Goal: Transaction & Acquisition: Purchase product/service

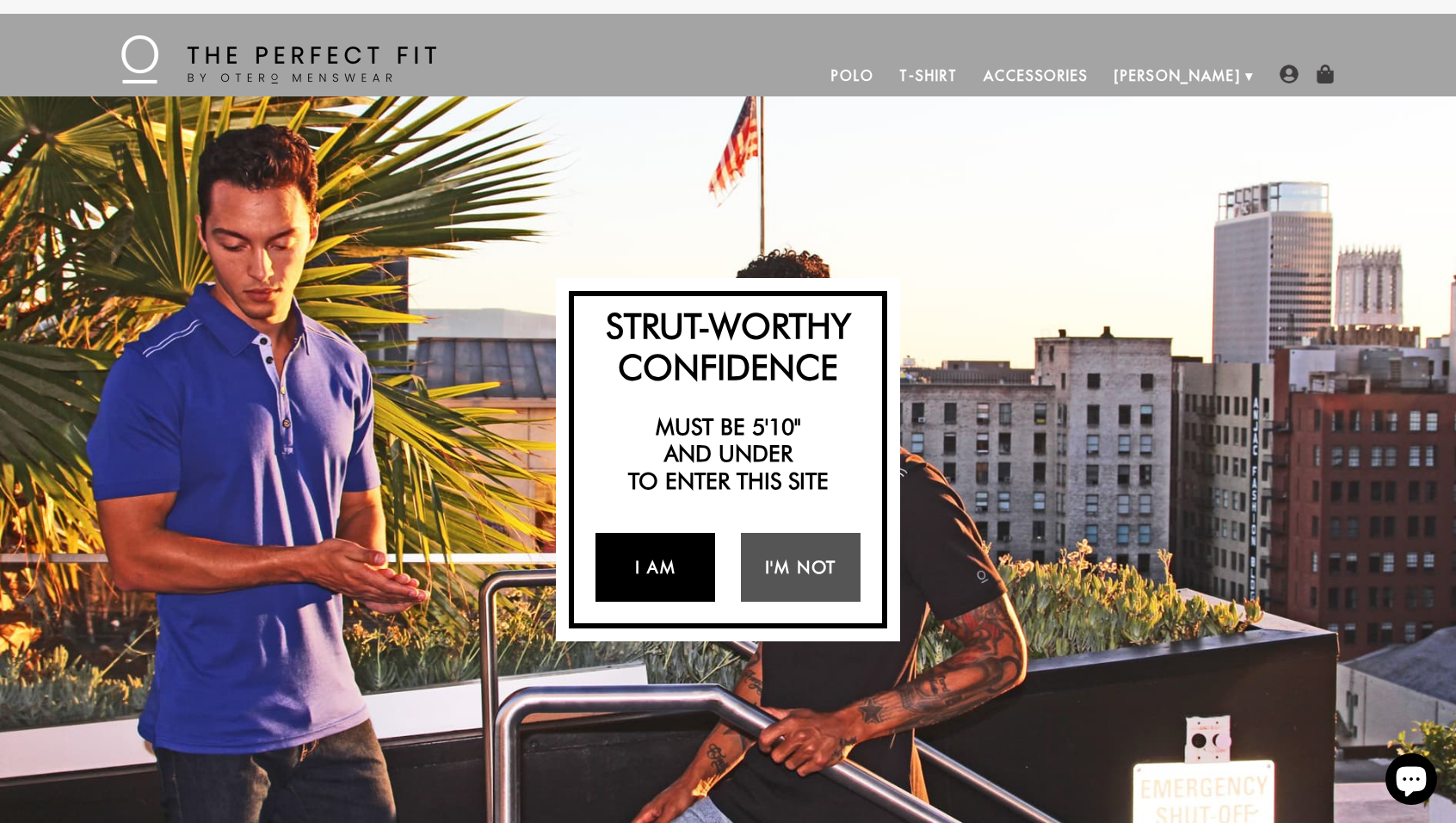
click at [641, 560] on link "I Am" at bounding box center [656, 566] width 119 height 69
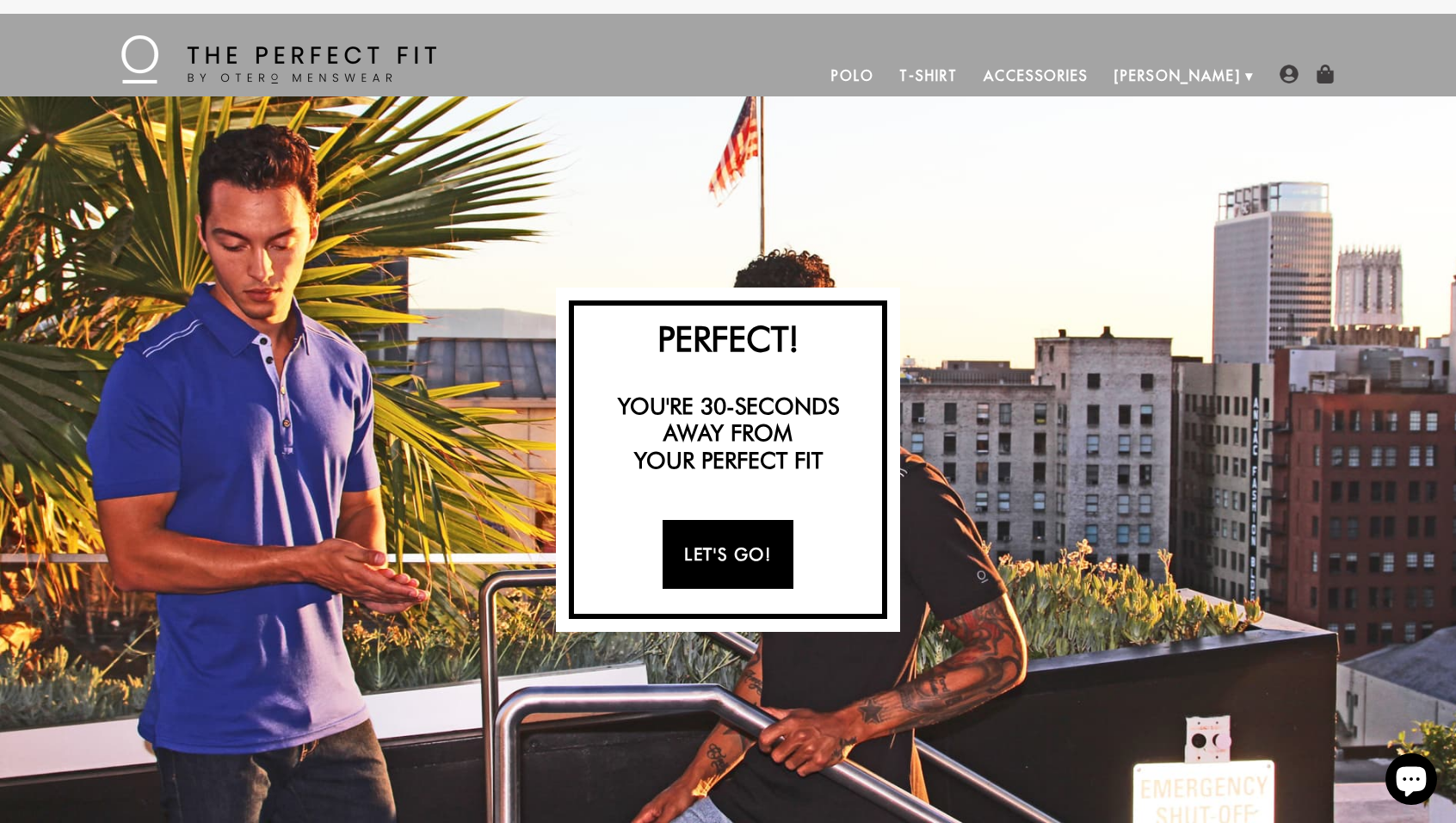
click at [677, 559] on link "Let's Go!" at bounding box center [728, 554] width 130 height 69
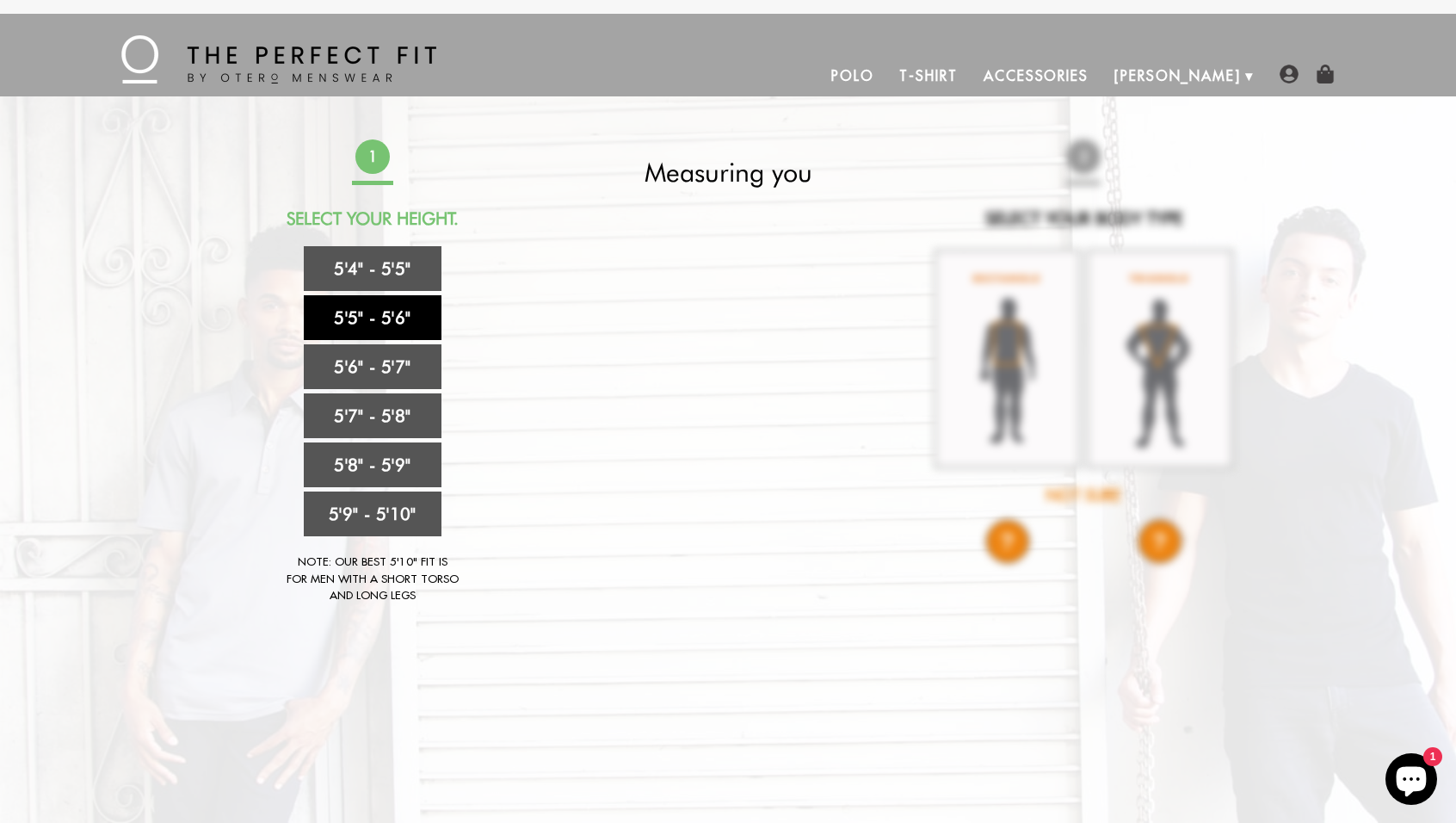
click at [349, 319] on link "5'5" - 5'6"" at bounding box center [372, 317] width 137 height 45
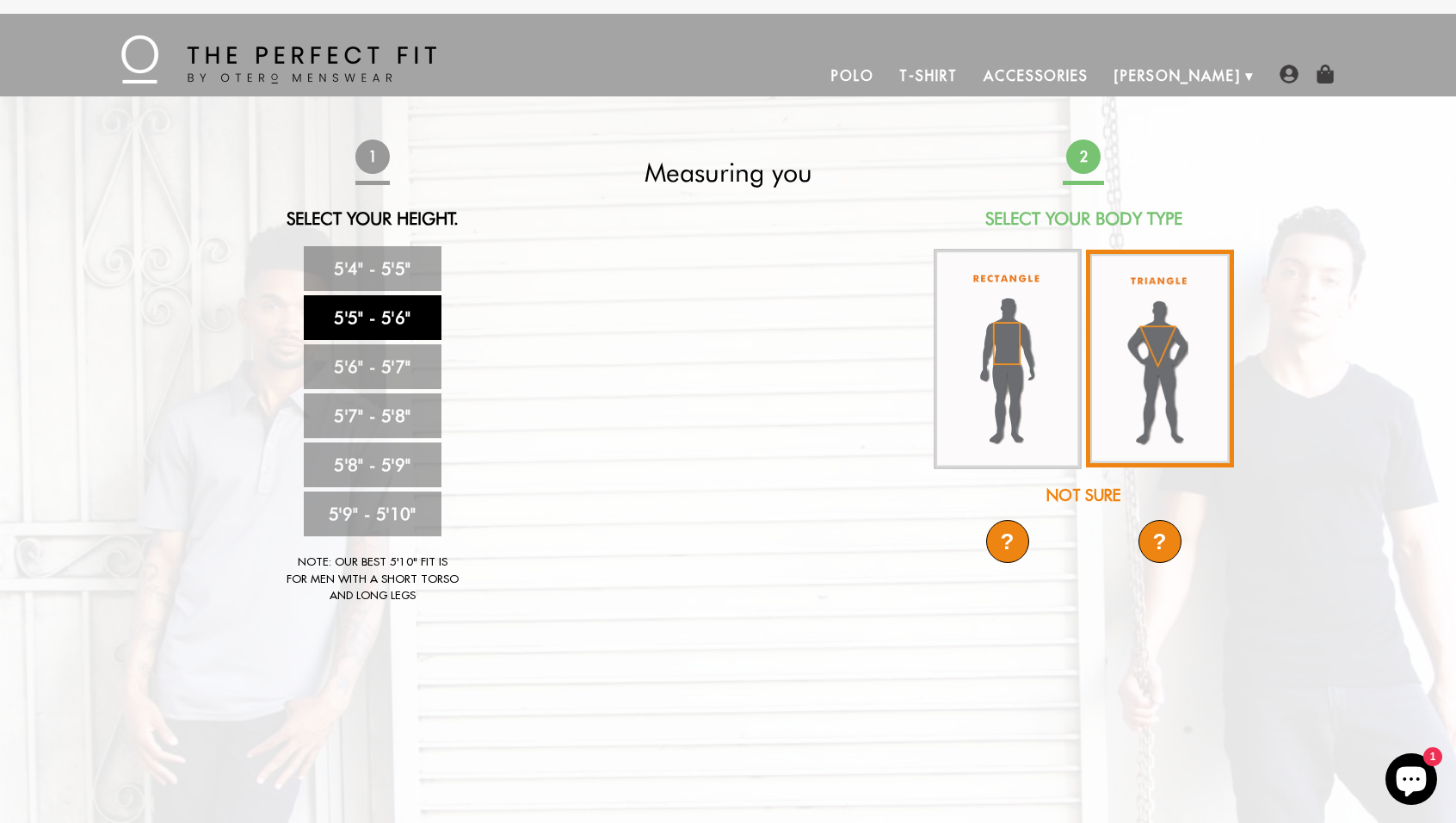
click at [1147, 328] on img at bounding box center [1160, 358] width 148 height 218
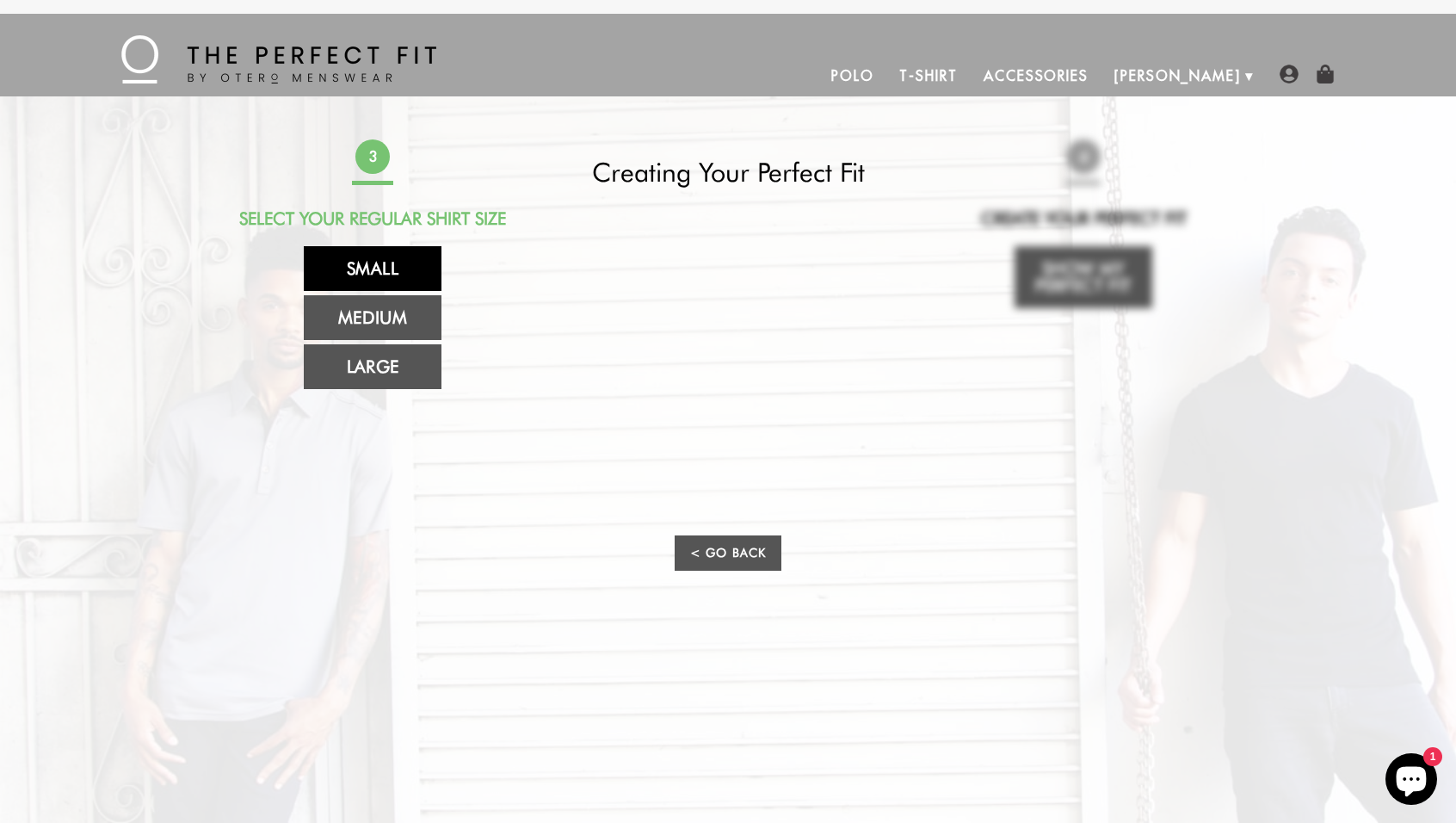
click at [404, 269] on link "Small" at bounding box center [372, 268] width 137 height 45
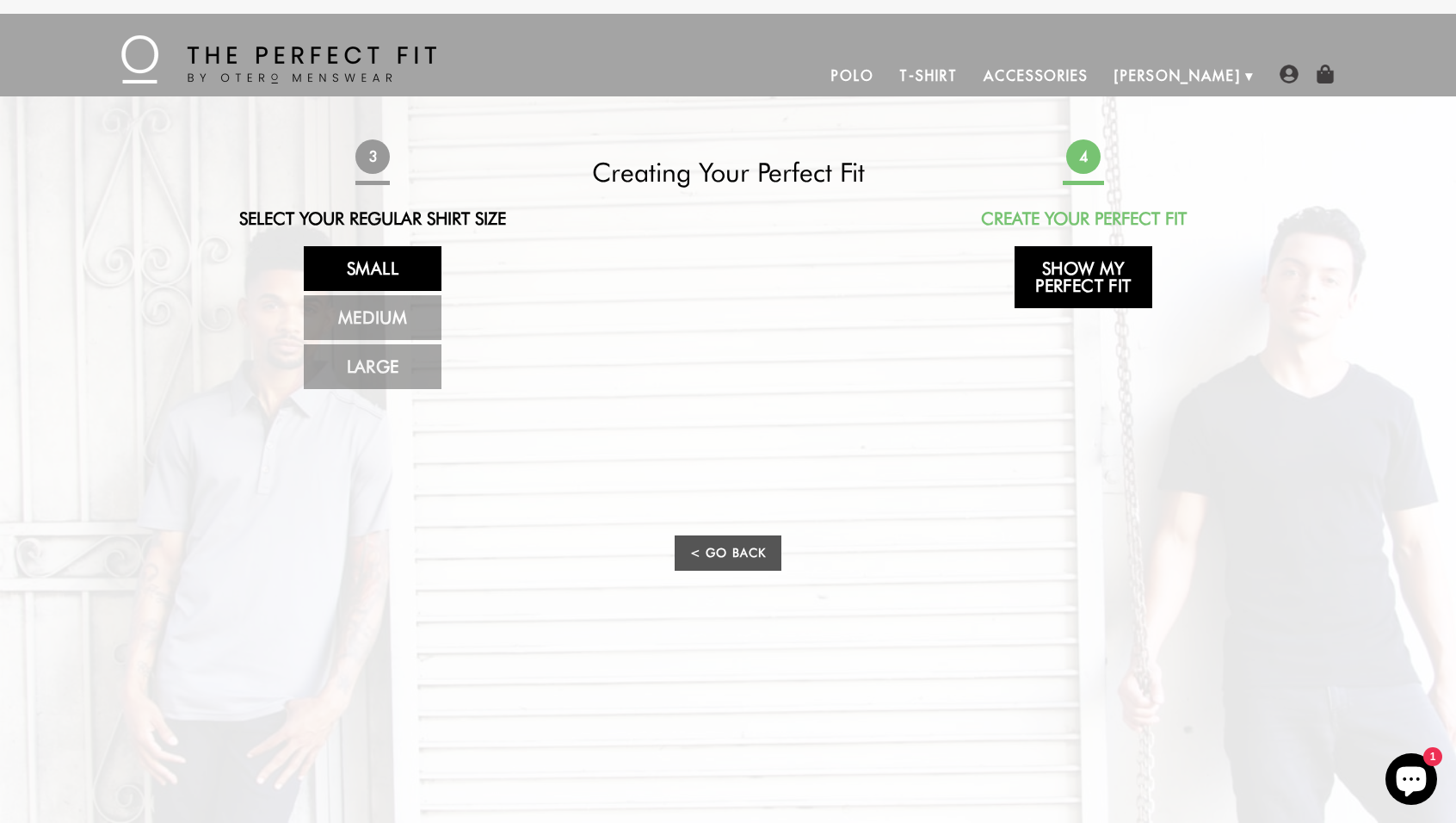
click at [1043, 292] on link "Show My Perfect Fit" at bounding box center [1083, 277] width 137 height 62
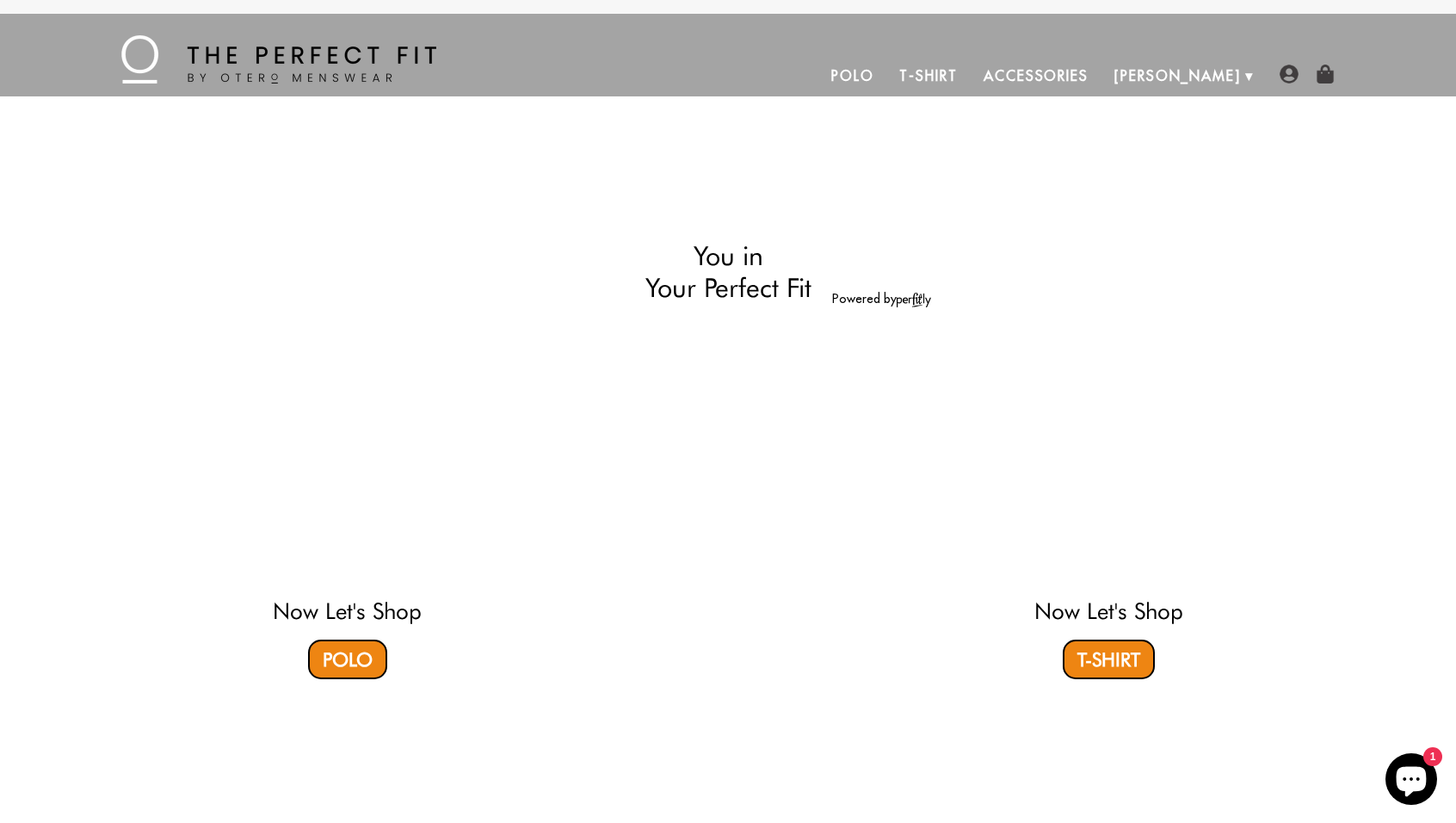
select select "55-56"
select select "triangle"
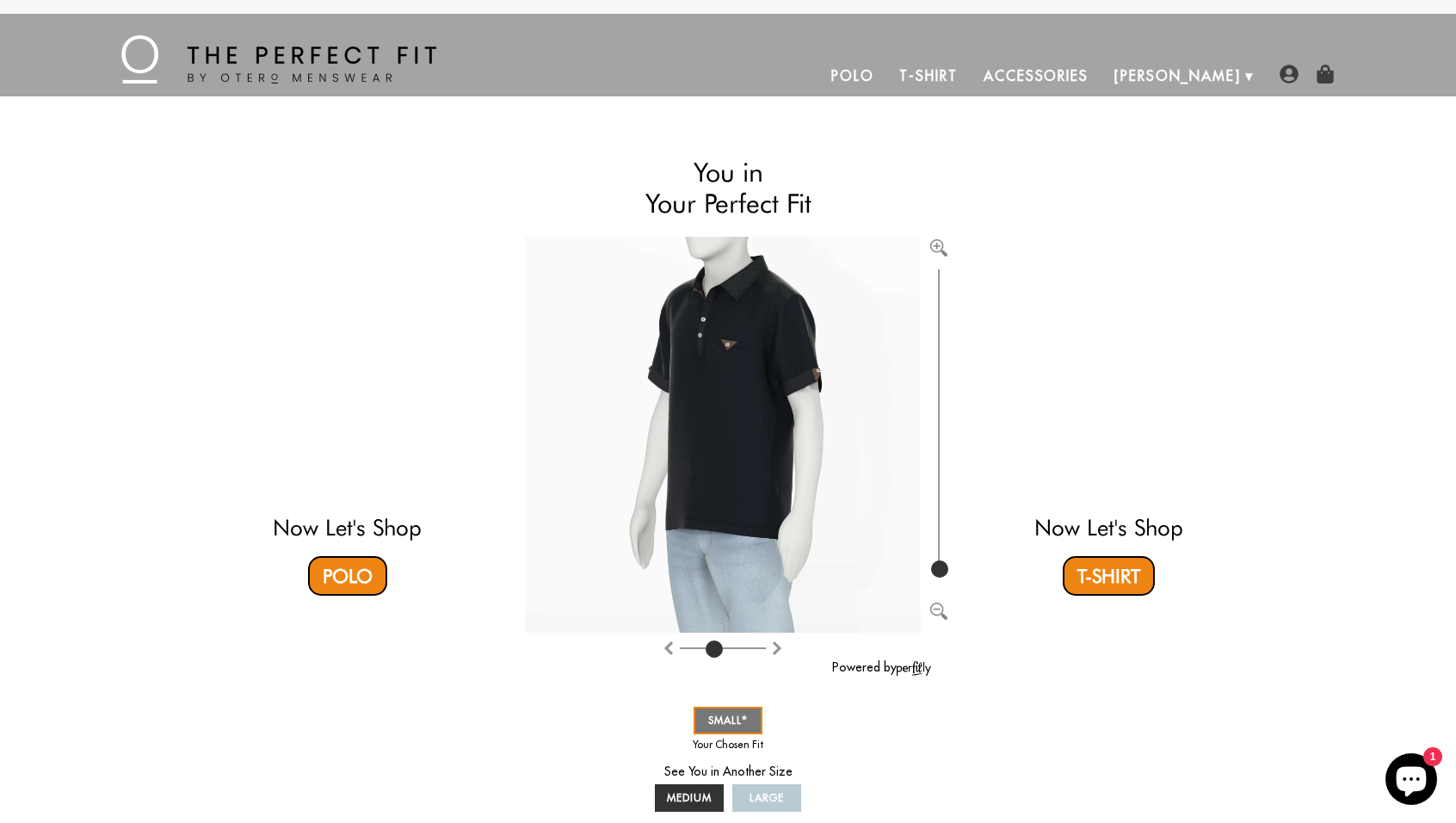
type input "4"
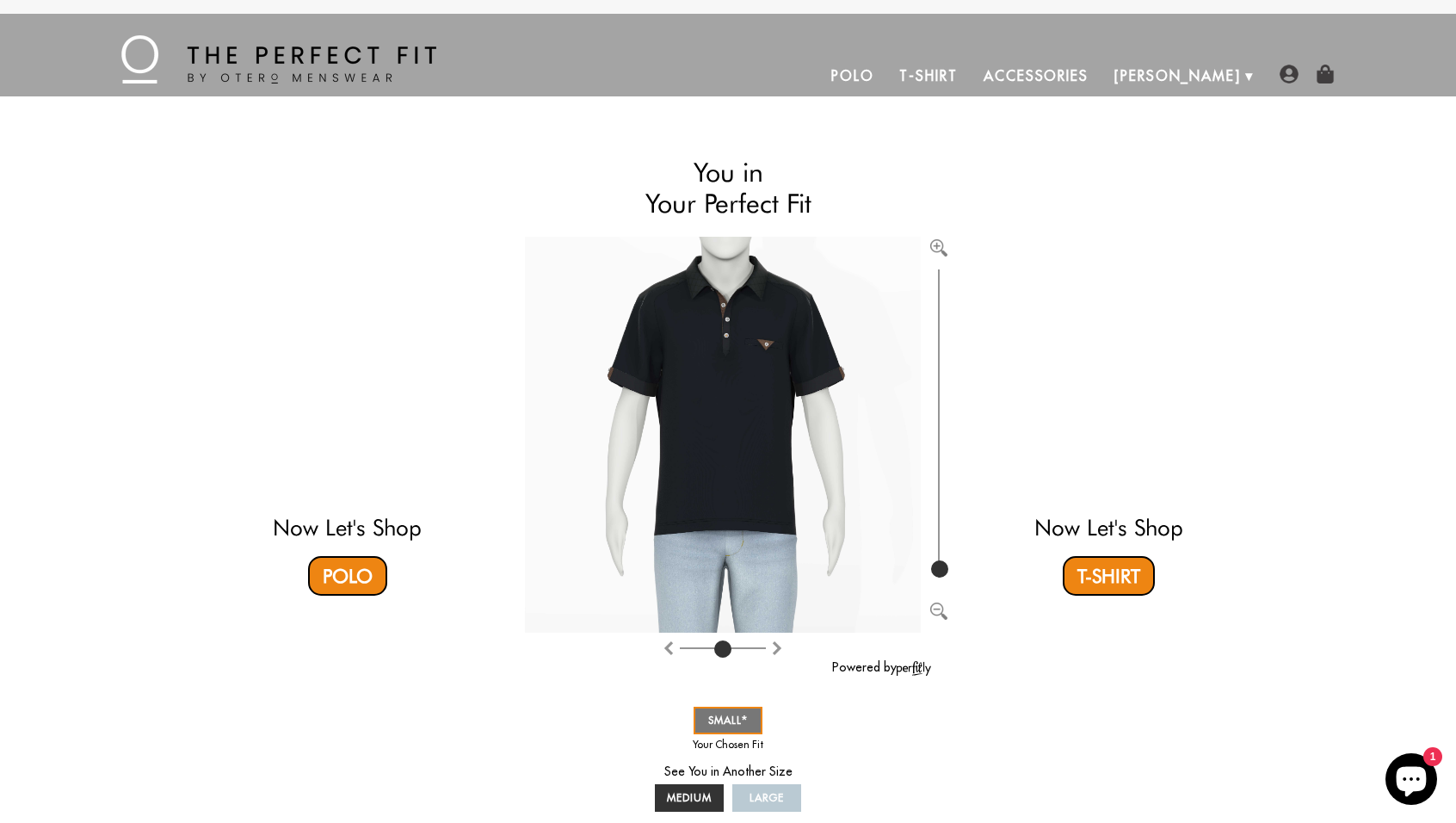
drag, startPoint x: 727, startPoint y: 645, endPoint x: 725, endPoint y: 659, distance: 14.1
click at [725, 653] on input "range" at bounding box center [723, 652] width 86 height 2
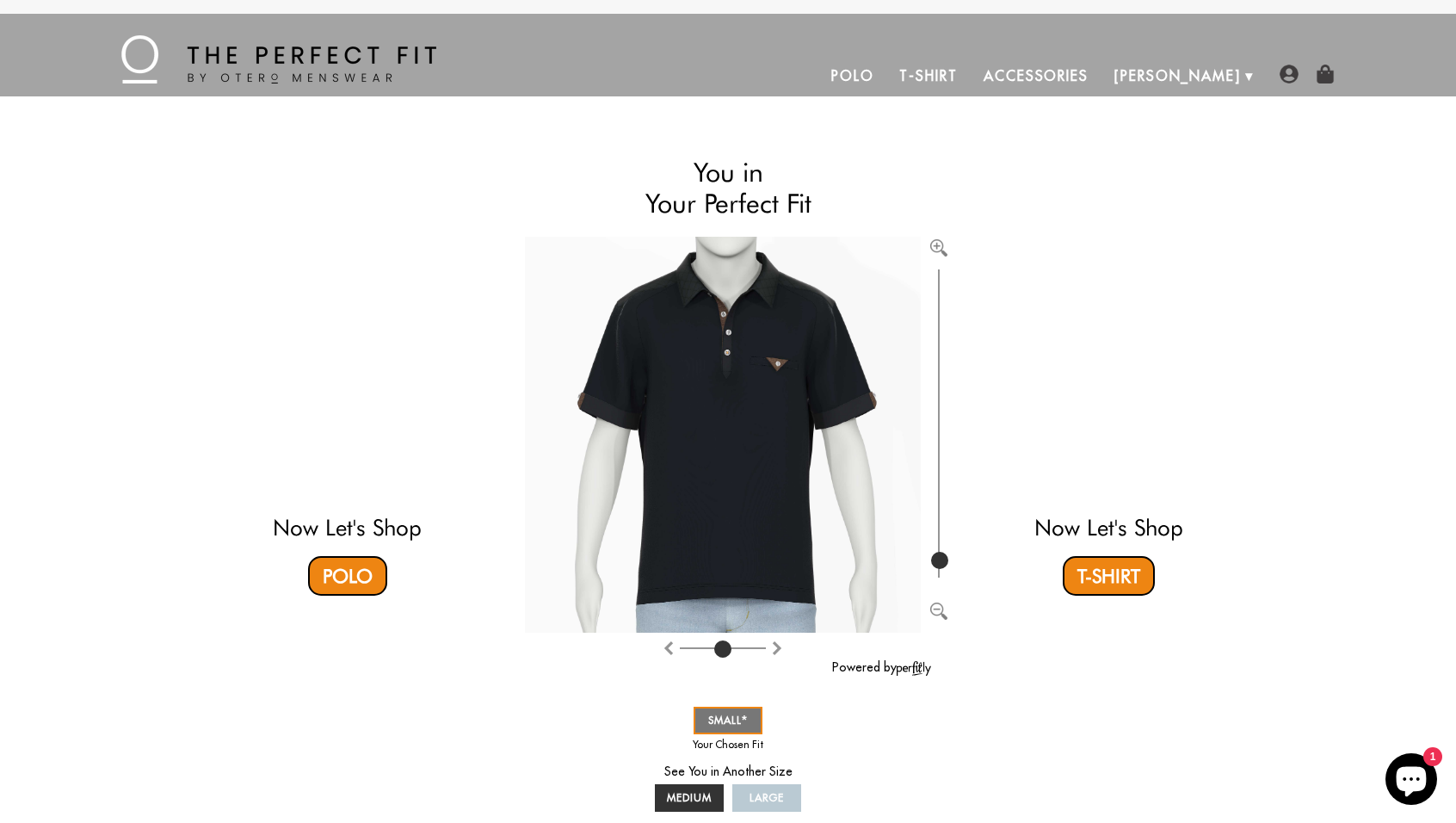
drag, startPoint x: 942, startPoint y: 563, endPoint x: 959, endPoint y: 560, distance: 17.3
click at [947, 560] on input "range" at bounding box center [939, 423] width 17 height 316
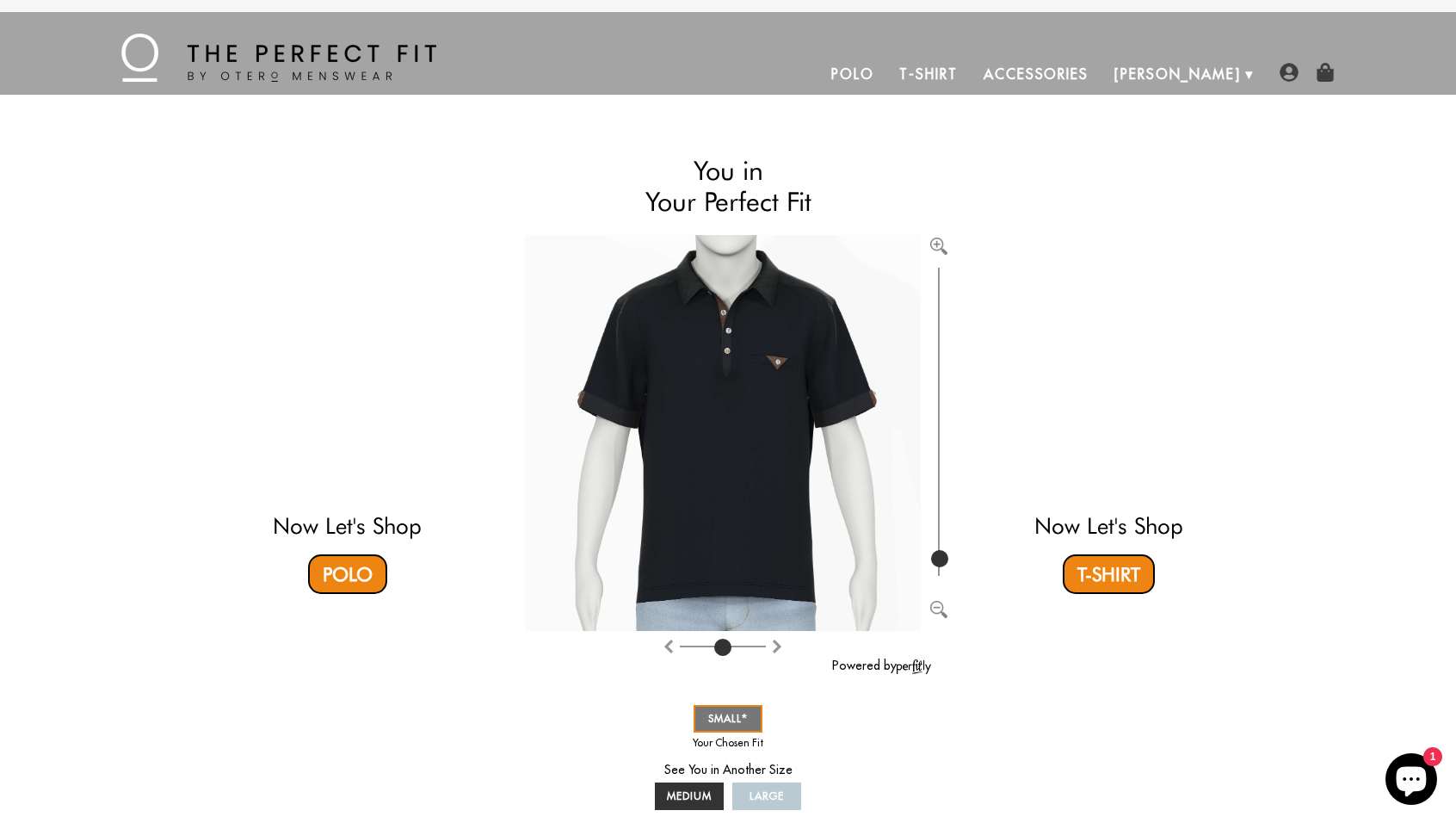
scroll to position [4, 0]
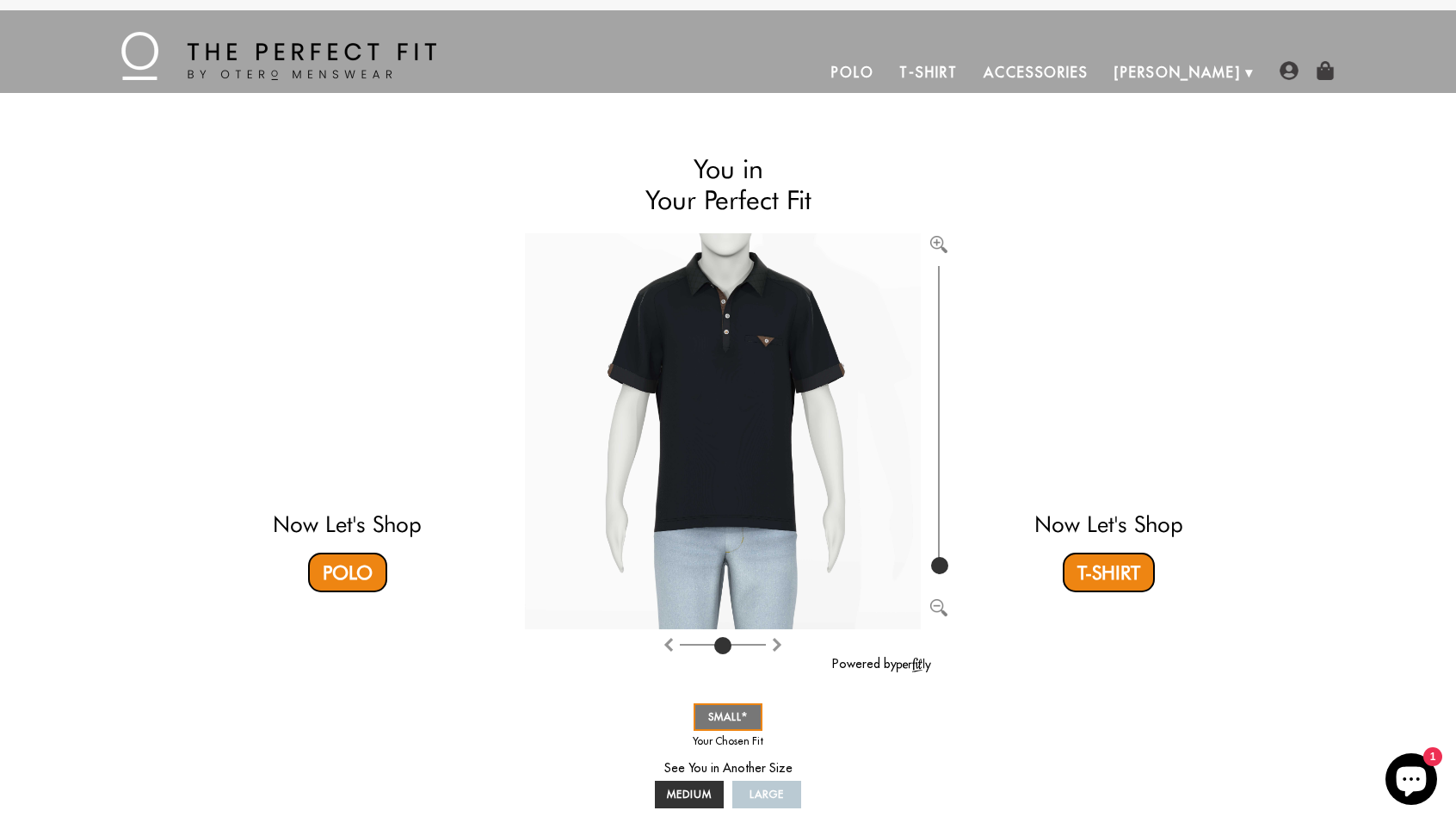
drag, startPoint x: 935, startPoint y: 552, endPoint x: 943, endPoint y: 738, distance: 186.2
type input "100"
click at [943, 579] on input "range" at bounding box center [939, 420] width 17 height 316
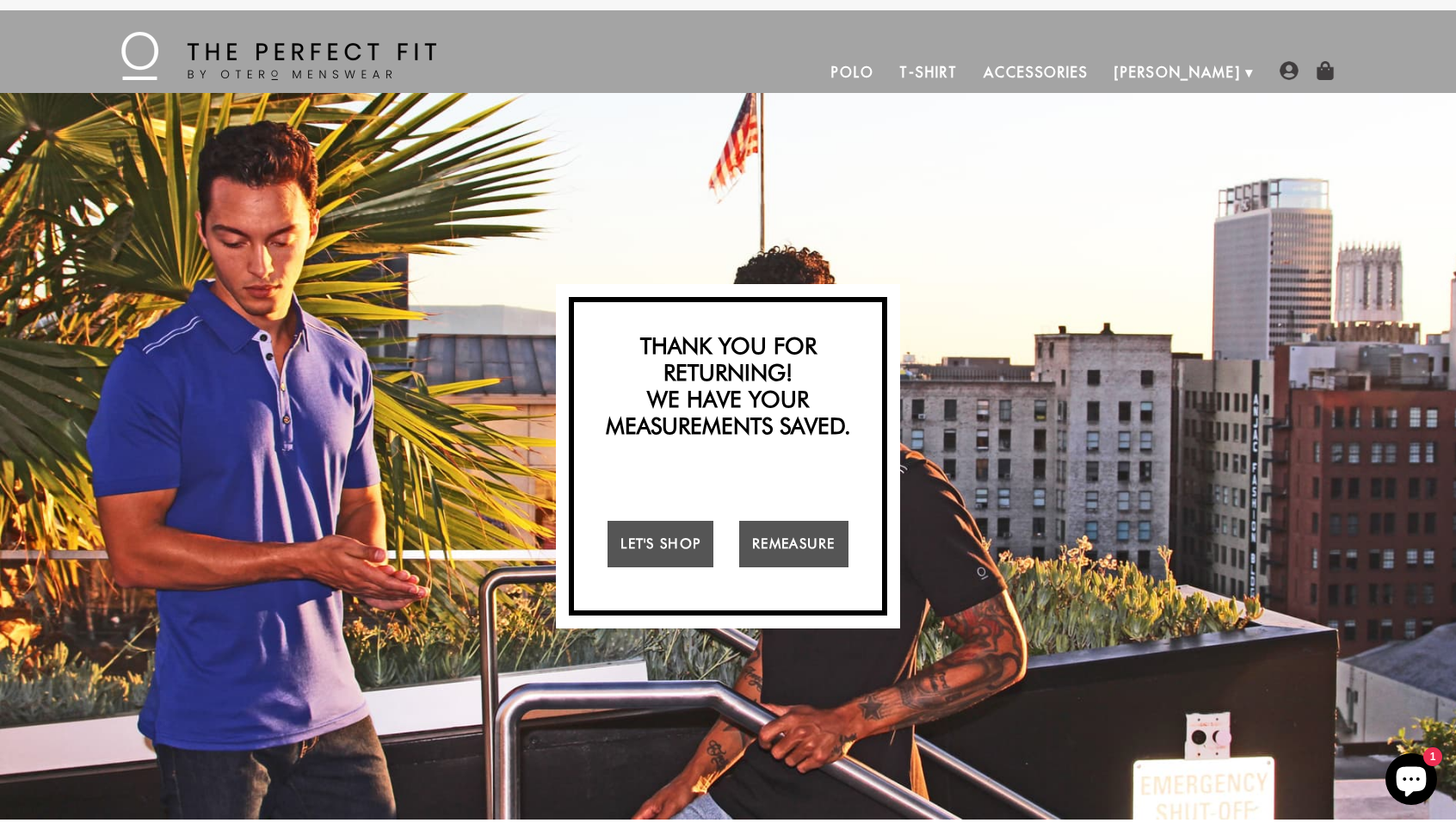
click at [970, 74] on link "T-Shirt" at bounding box center [928, 73] width 83 height 42
